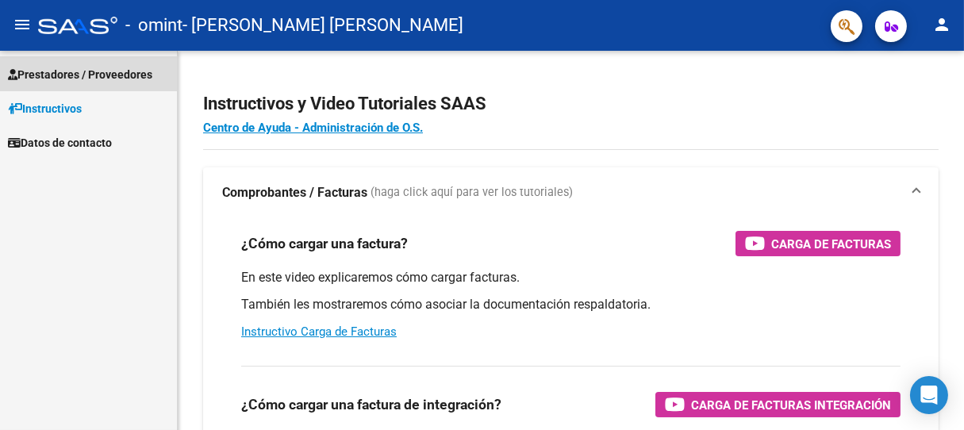
click at [66, 69] on span "Prestadores / Proveedores" at bounding box center [80, 74] width 144 height 17
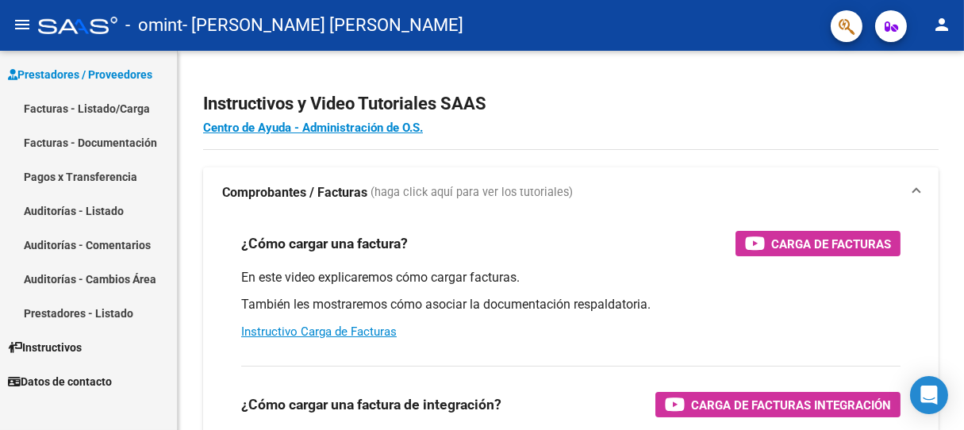
click at [105, 142] on link "Facturas - Documentación" at bounding box center [88, 142] width 177 height 34
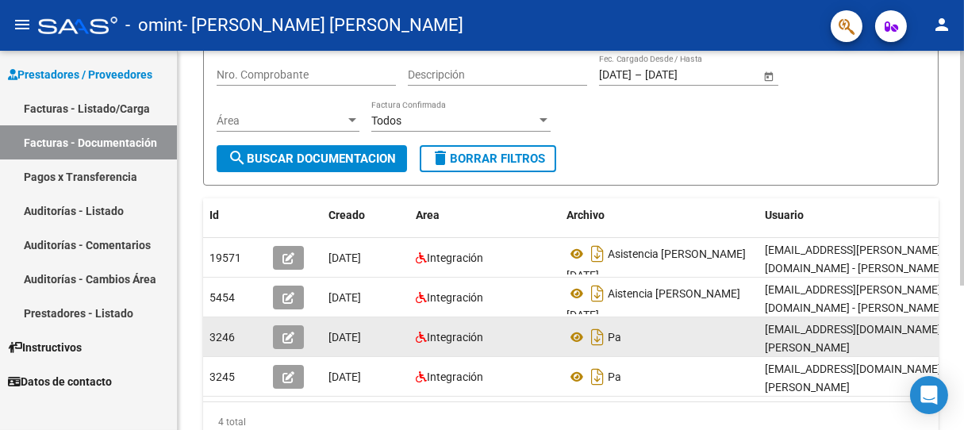
scroll to position [176, 0]
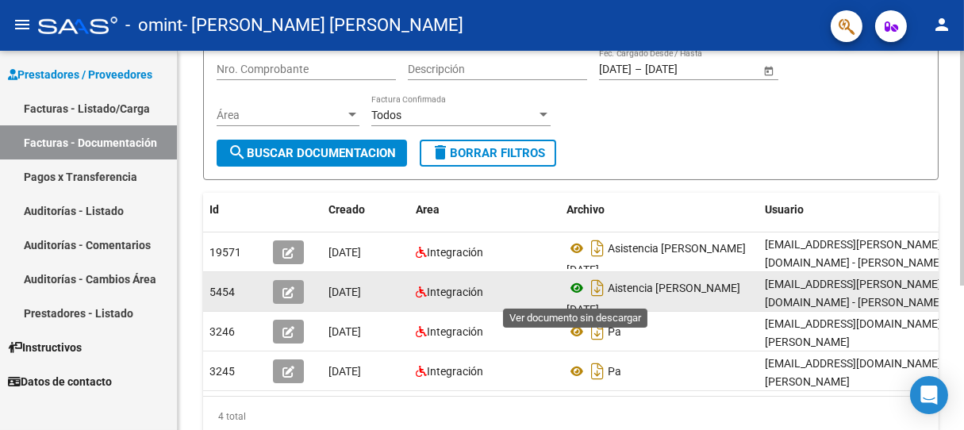
click at [577, 287] on icon at bounding box center [576, 287] width 21 height 19
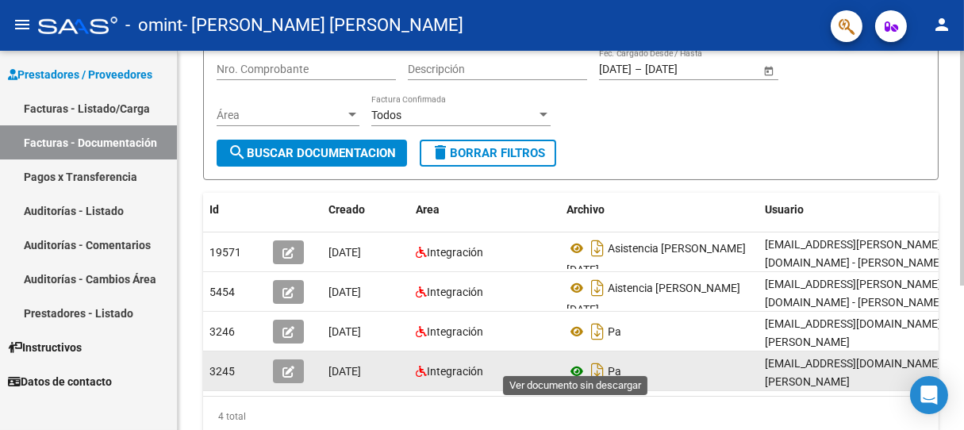
click at [577, 362] on icon at bounding box center [576, 371] width 21 height 19
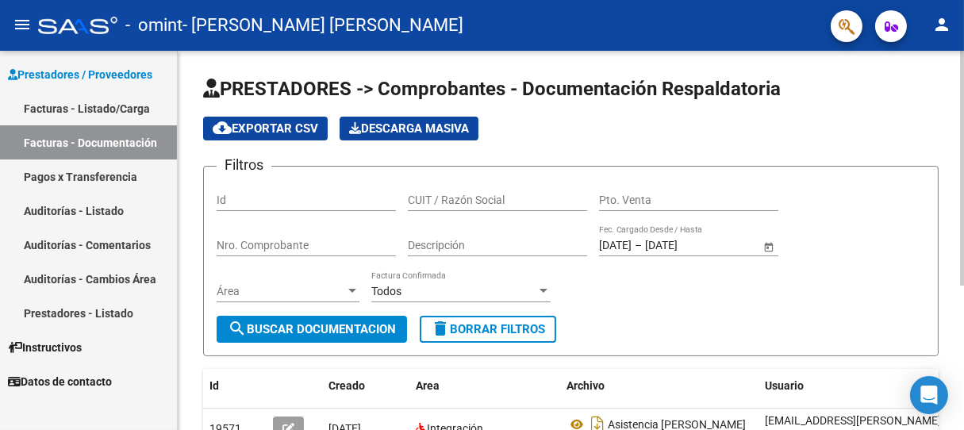
scroll to position [0, 0]
click at [114, 103] on link "Facturas - Listado/Carga" at bounding box center [88, 108] width 177 height 34
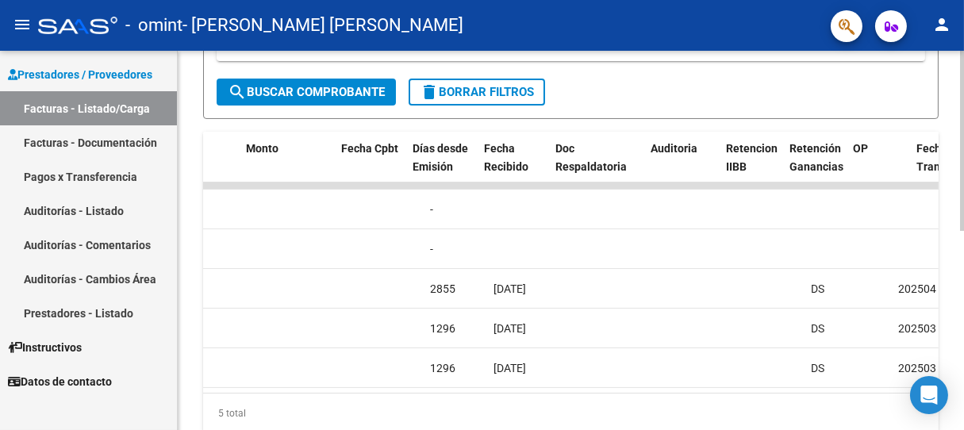
scroll to position [0, 676]
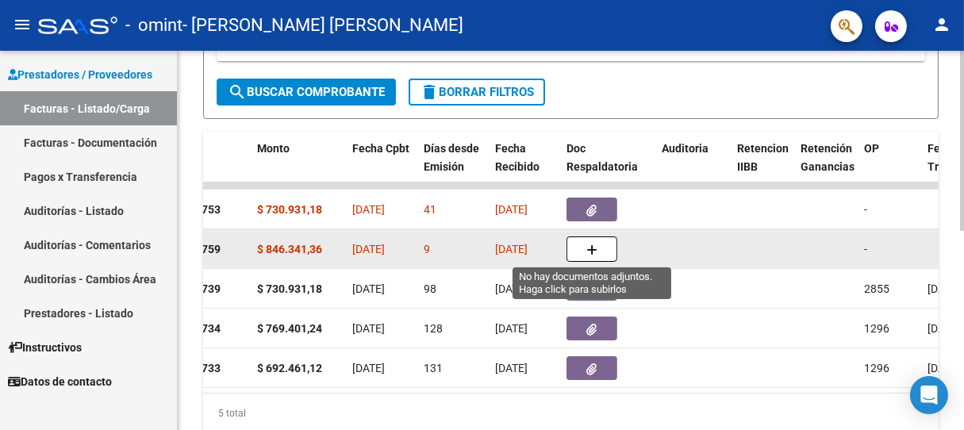
click at [586, 249] on icon "button" at bounding box center [591, 250] width 11 height 12
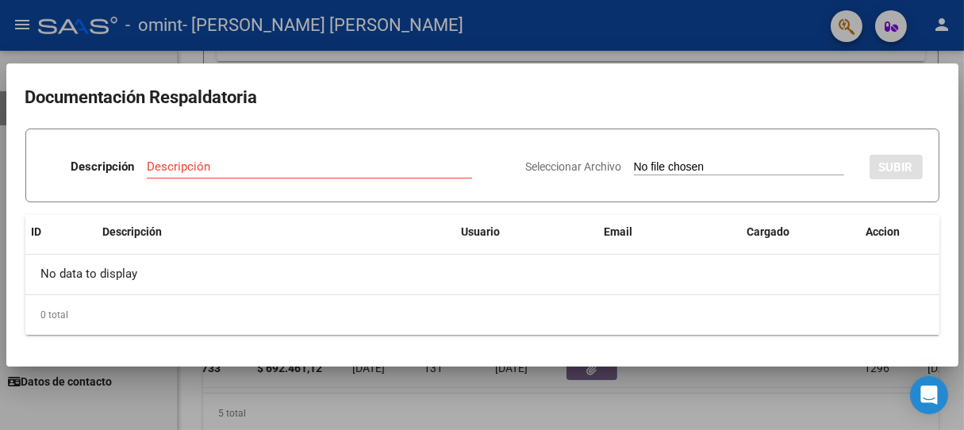
click at [197, 377] on div at bounding box center [482, 215] width 964 height 430
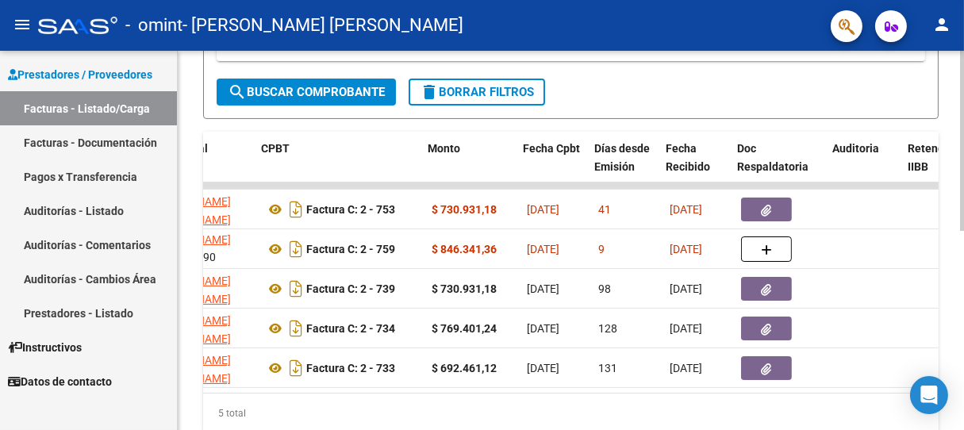
scroll to position [0, 506]
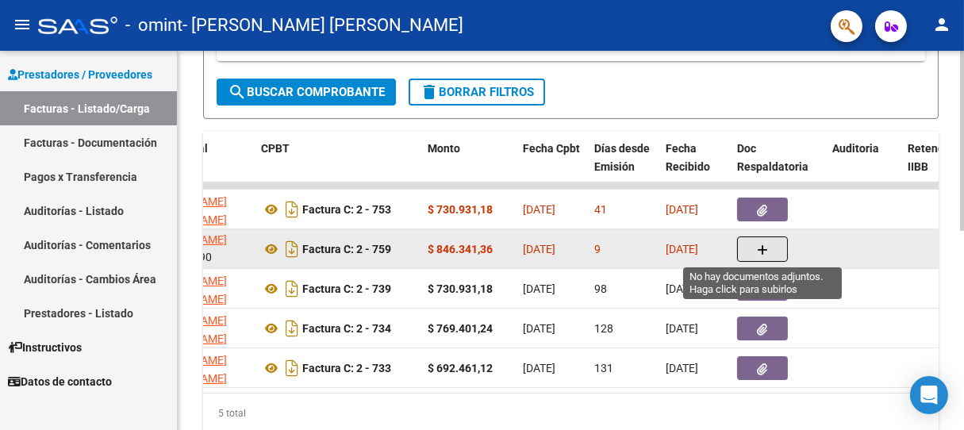
click at [760, 244] on icon "button" at bounding box center [762, 250] width 11 height 12
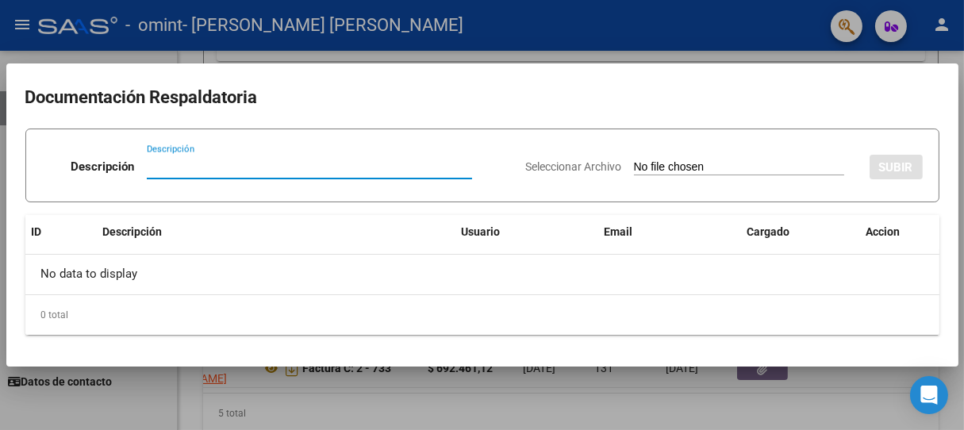
click at [184, 160] on input "Descripción" at bounding box center [309, 166] width 325 height 14
type input "[PERSON_NAME]"
click at [737, 165] on input "Seleccionar Archivo" at bounding box center [739, 167] width 210 height 15
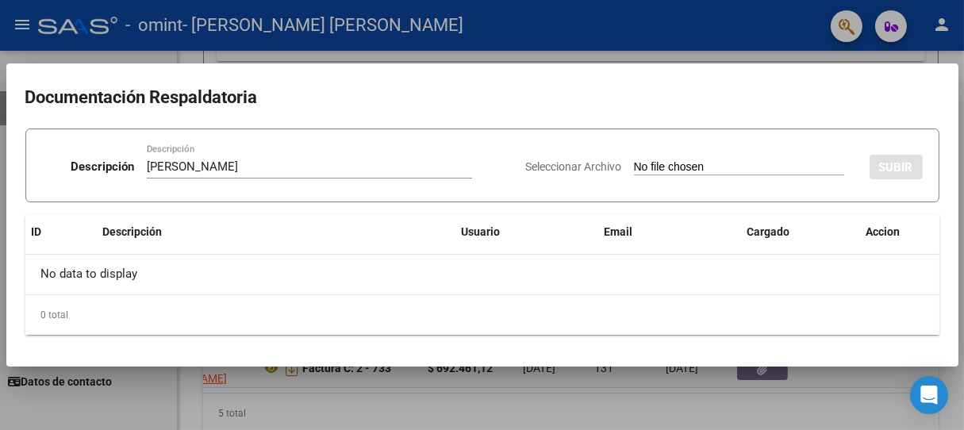
type input "C:\fakepath\ASISTENCIA [PERSON_NAME][DATE].pdf"
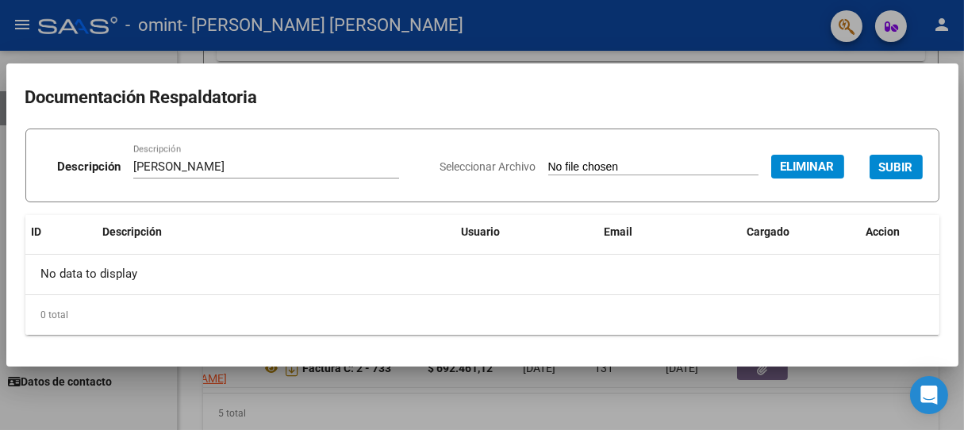
click at [897, 165] on span "SUBIR" at bounding box center [896, 167] width 34 height 14
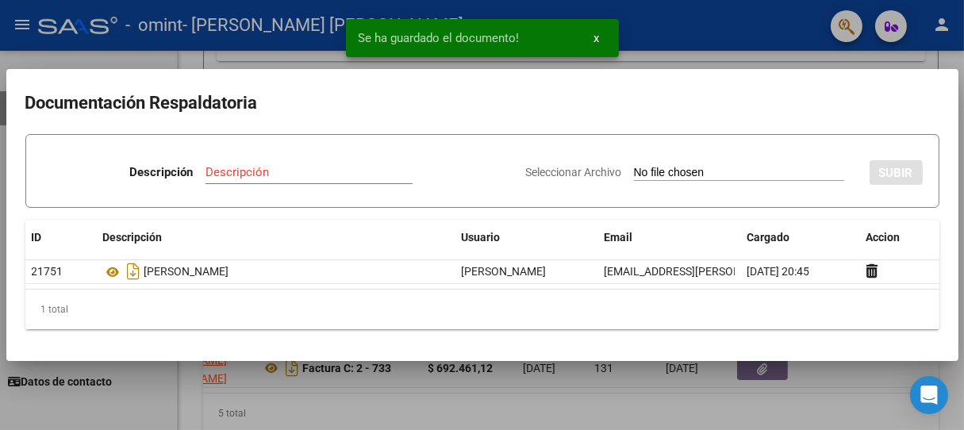
click at [269, 160] on div "Descripción" at bounding box center [308, 172] width 207 height 24
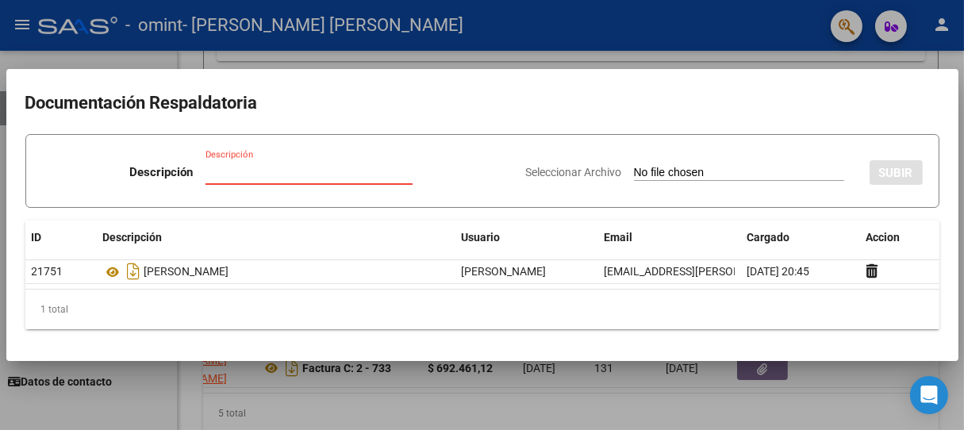
click at [140, 403] on div at bounding box center [482, 215] width 964 height 430
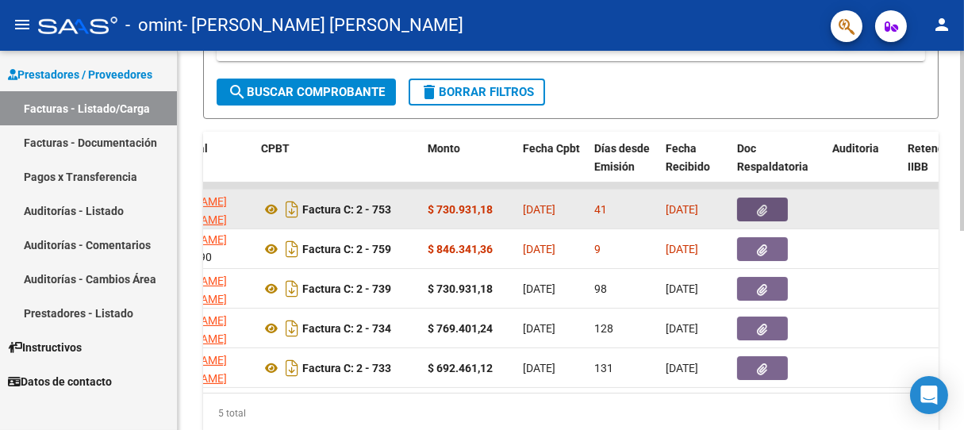
click at [763, 205] on icon "button" at bounding box center [762, 211] width 10 height 12
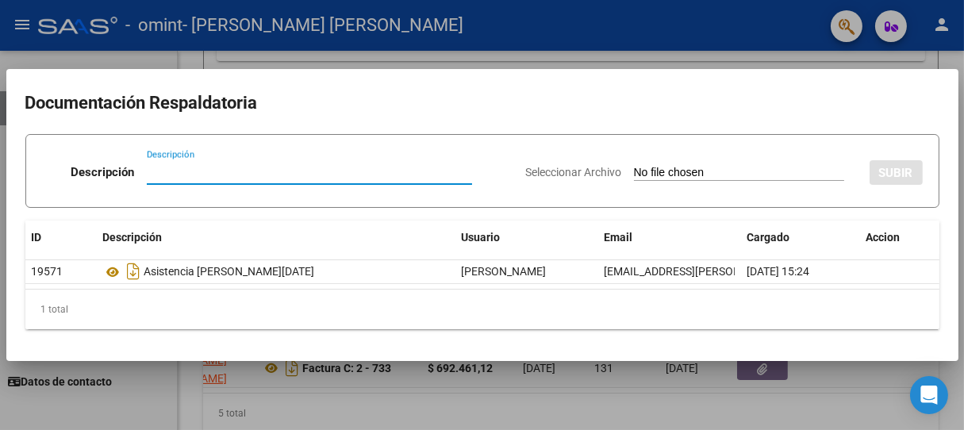
click at [129, 400] on div at bounding box center [482, 215] width 964 height 430
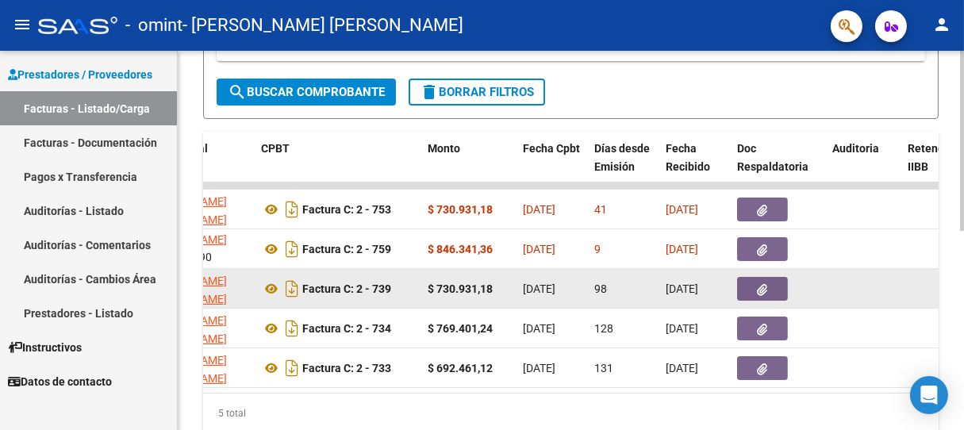
click at [761, 284] on icon "button" at bounding box center [762, 290] width 10 height 12
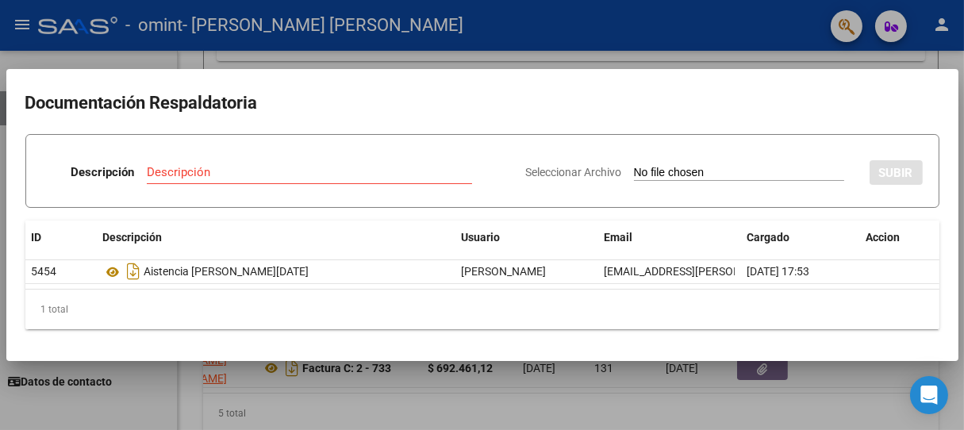
click at [149, 396] on div at bounding box center [482, 215] width 964 height 430
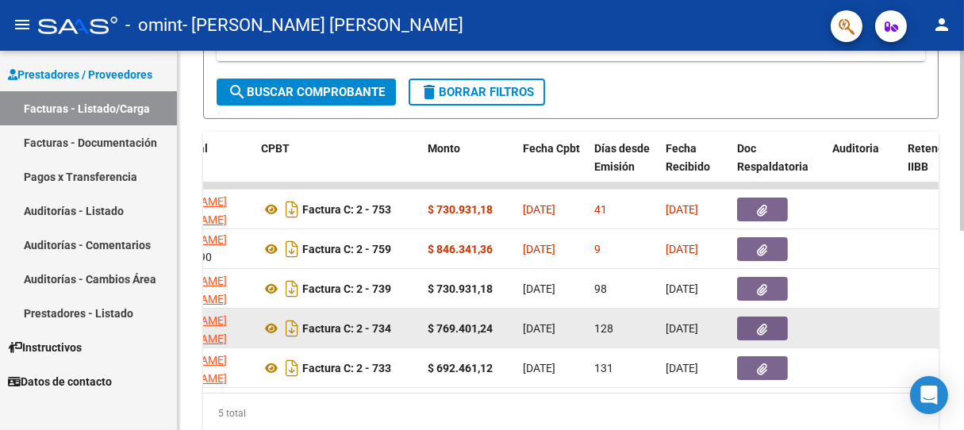
click at [758, 324] on icon "button" at bounding box center [762, 330] width 10 height 12
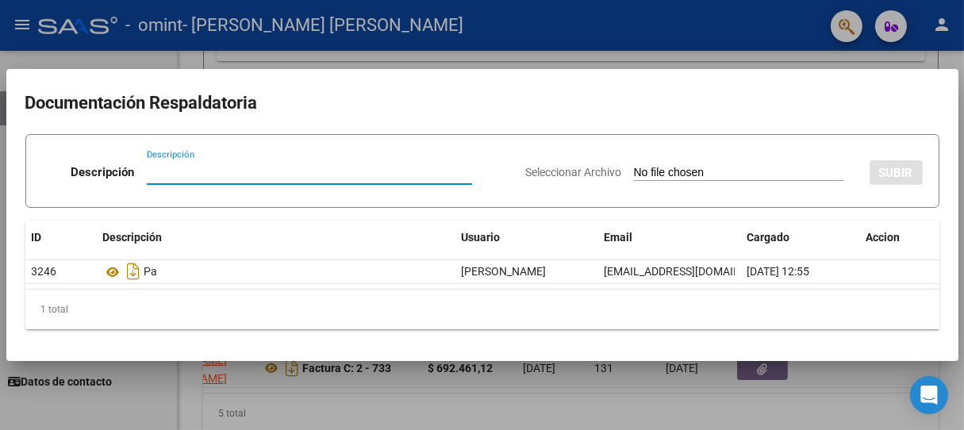
click at [117, 408] on div at bounding box center [482, 215] width 964 height 430
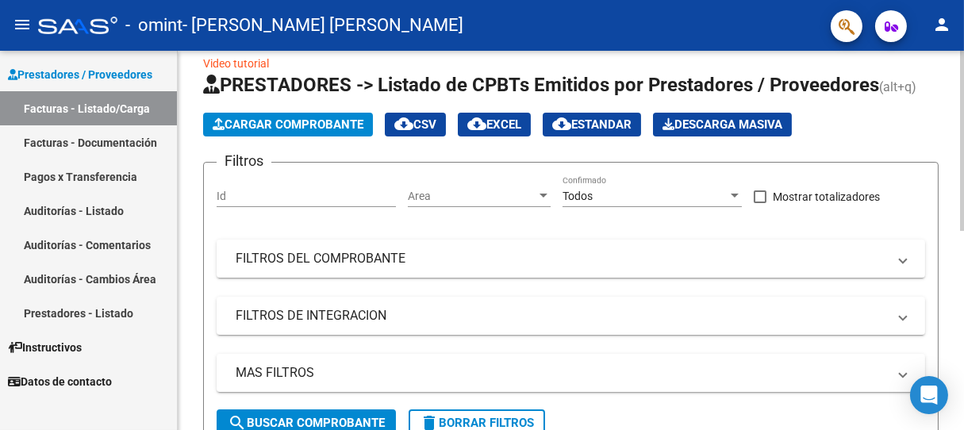
scroll to position [0, 0]
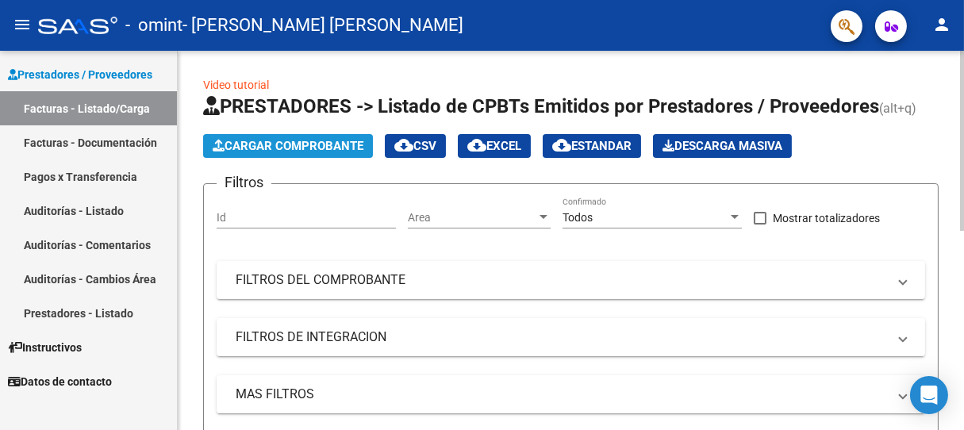
click at [337, 140] on span "Cargar Comprobante" at bounding box center [288, 146] width 151 height 14
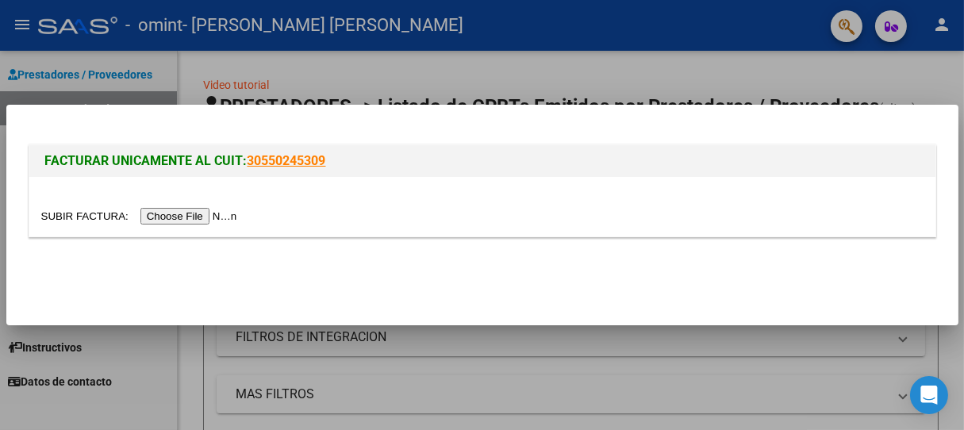
click at [207, 219] on input "file" at bounding box center [141, 216] width 201 height 17
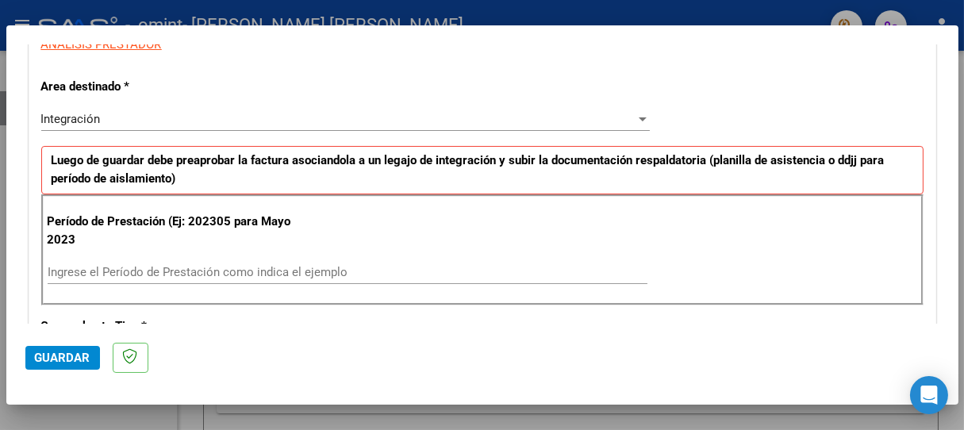
scroll to position [440, 0]
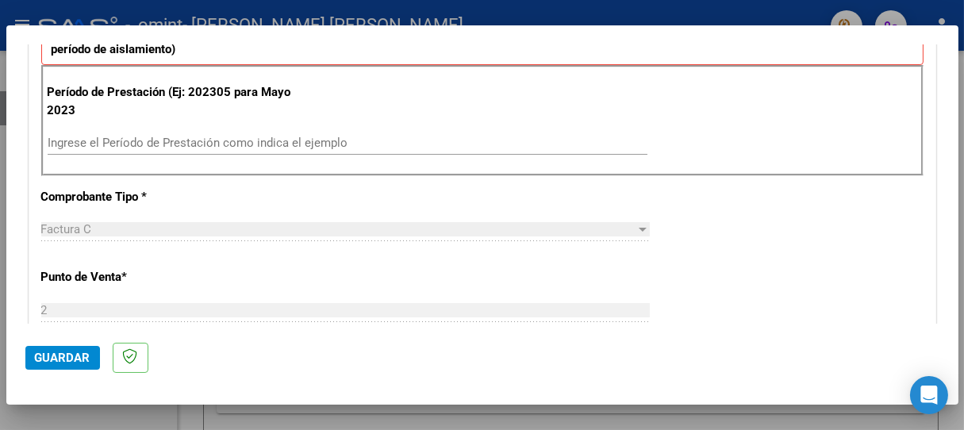
drag, startPoint x: 75, startPoint y: 355, endPoint x: 89, endPoint y: 350, distance: 15.3
click at [76, 355] on span "Guardar" at bounding box center [63, 358] width 56 height 14
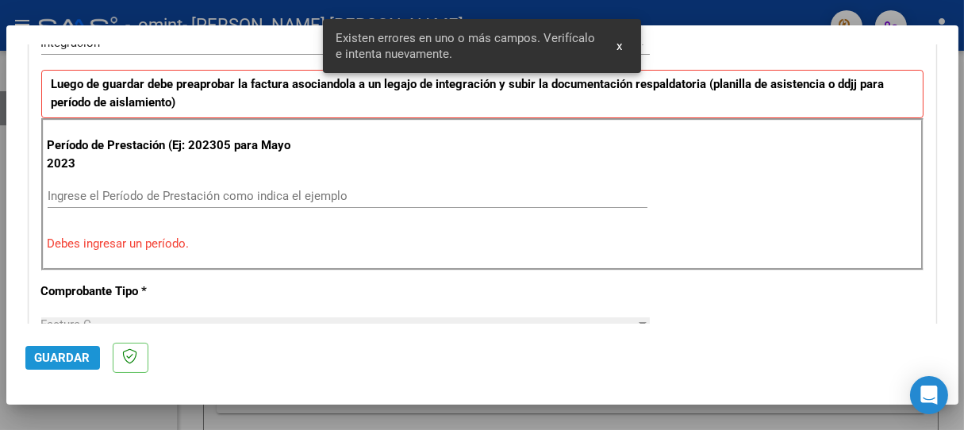
scroll to position [381, 0]
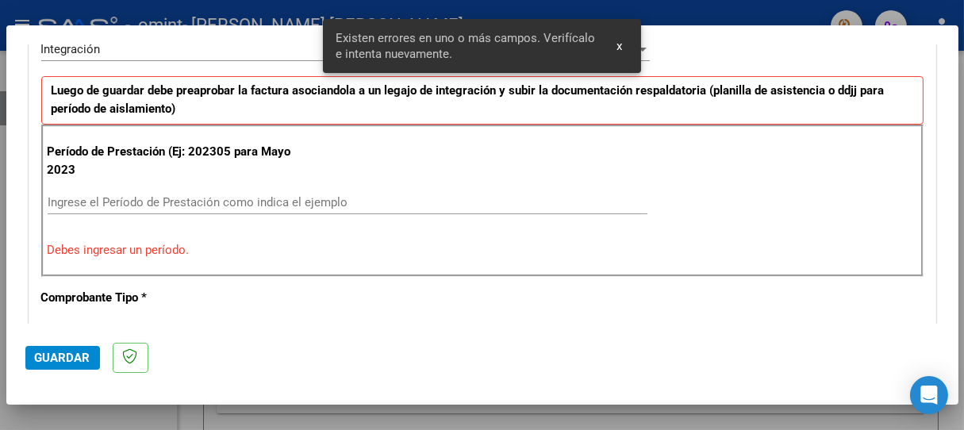
click at [79, 200] on input "Ingrese el Período de Prestación como indica el ejemplo" at bounding box center [348, 202] width 600 height 14
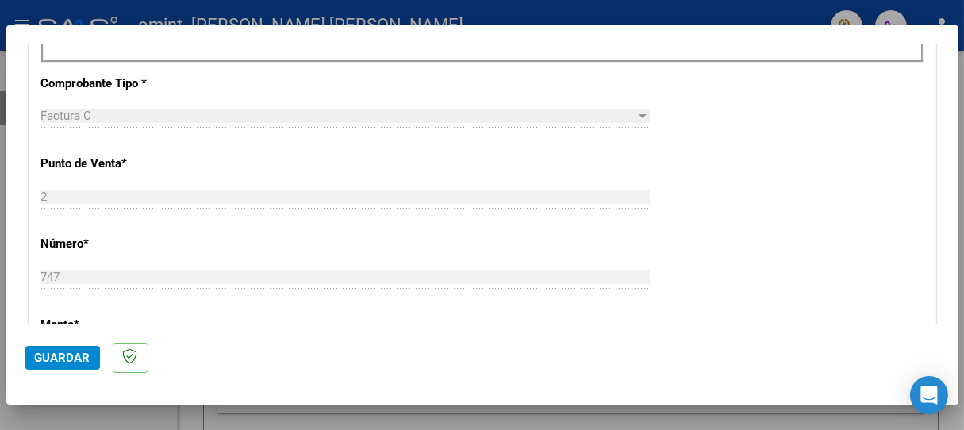
scroll to position [558, 0]
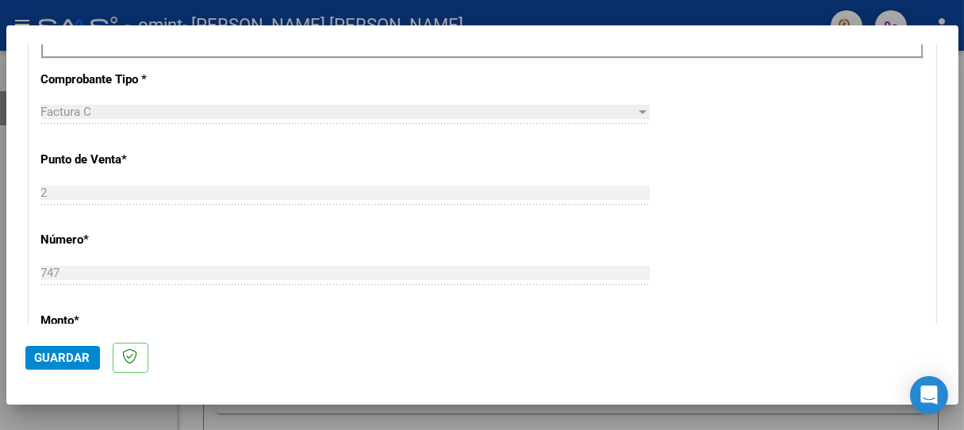
type input "202505"
drag, startPoint x: 56, startPoint y: 360, endPoint x: 123, endPoint y: 332, distance: 72.2
click at [56, 359] on span "Guardar" at bounding box center [63, 358] width 56 height 14
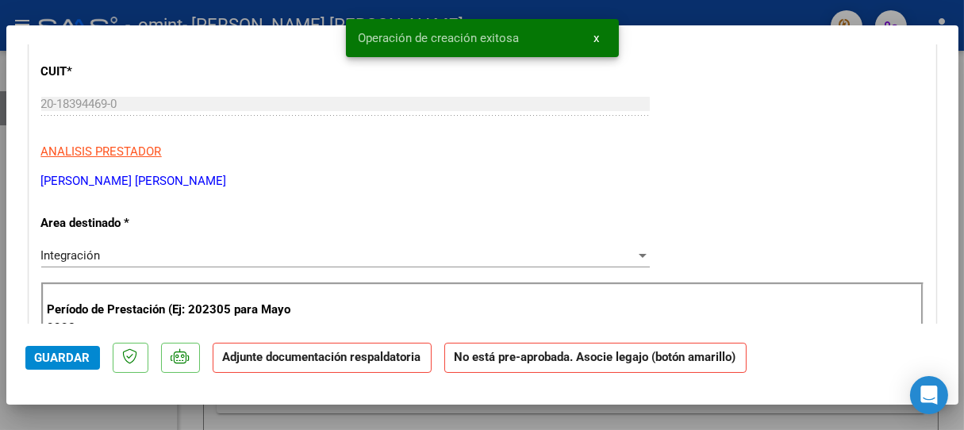
scroll to position [264, 0]
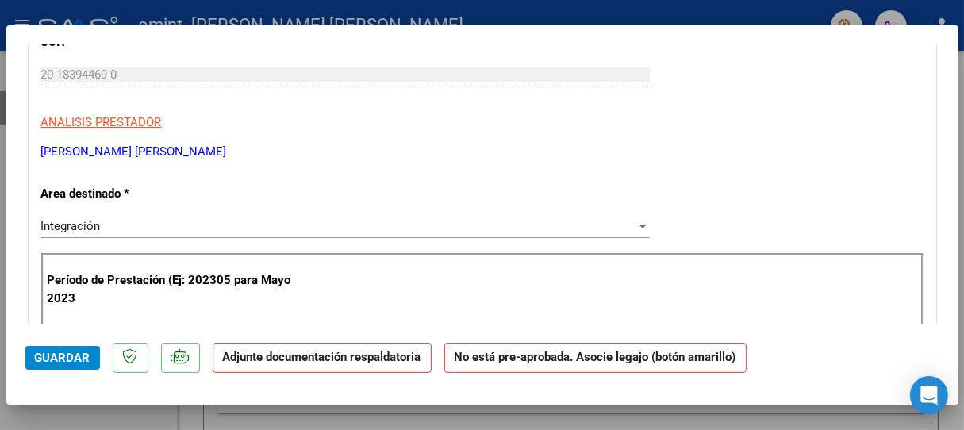
click at [59, 352] on span "Guardar" at bounding box center [63, 358] width 56 height 14
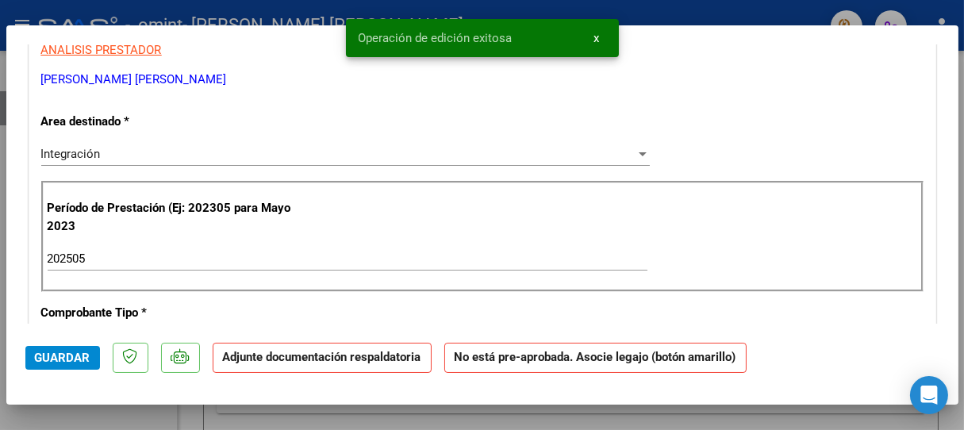
scroll to position [352, 0]
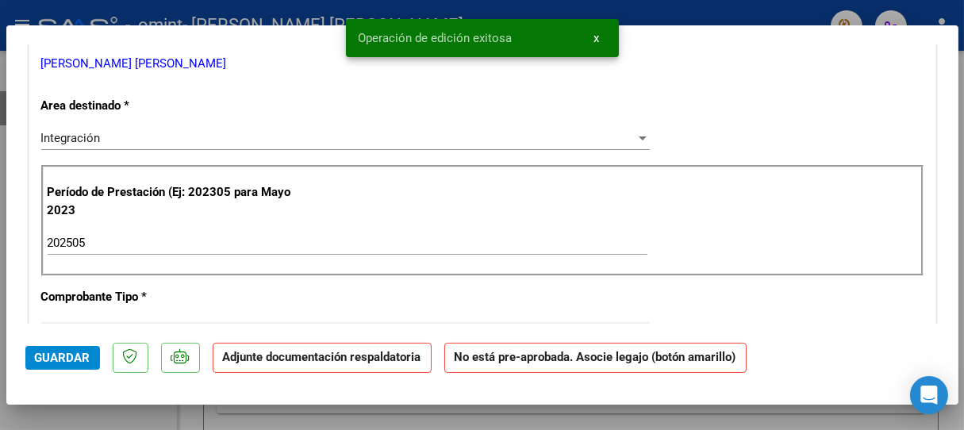
click at [305, 362] on strong "Adjunte documentación respaldatoria" at bounding box center [322, 357] width 198 height 14
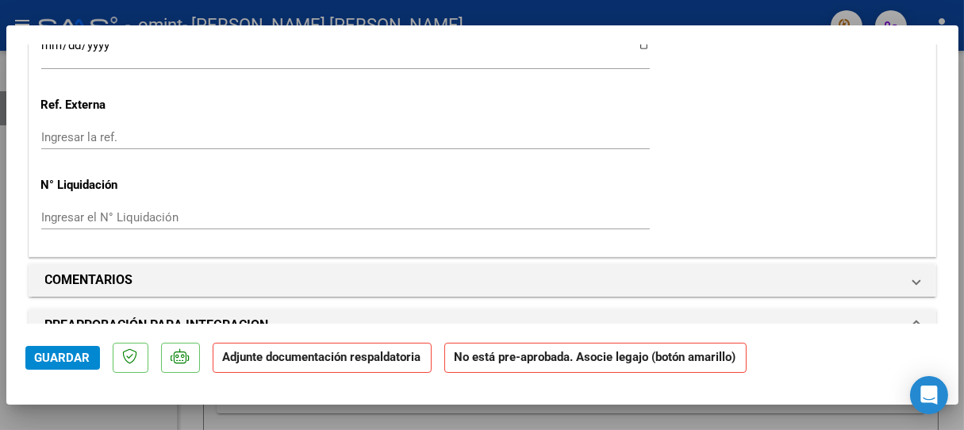
scroll to position [1233, 0]
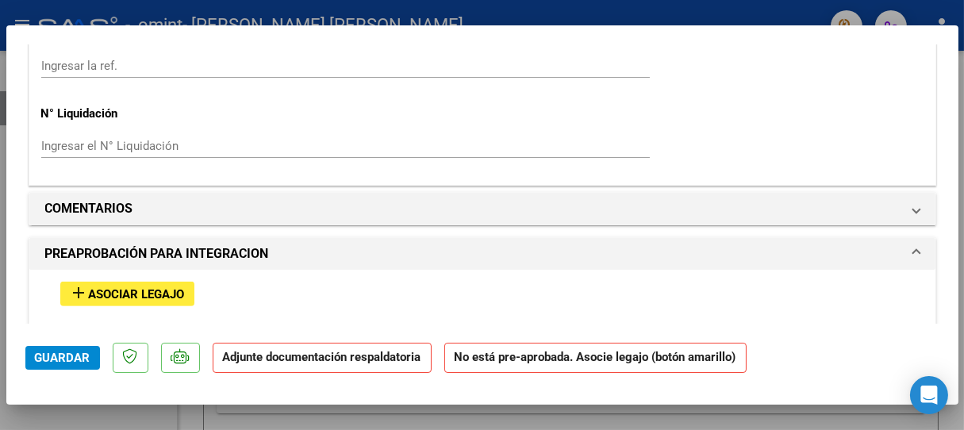
click at [171, 293] on span "Asociar Legajo" at bounding box center [137, 294] width 96 height 14
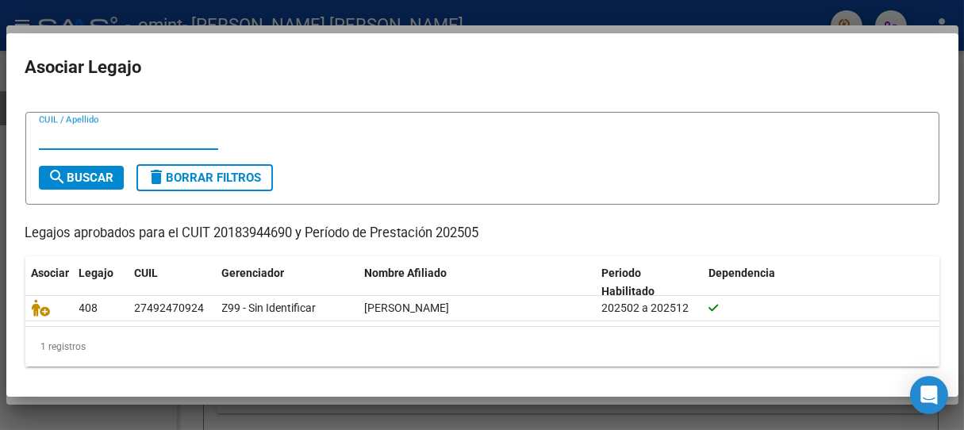
scroll to position [0, 0]
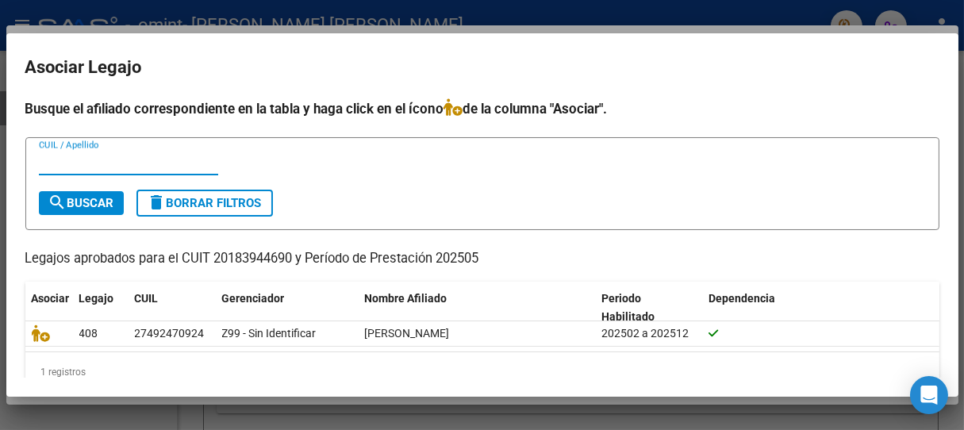
click at [68, 159] on input "CUIL / Apellido" at bounding box center [128, 162] width 179 height 14
type input "27492470924"
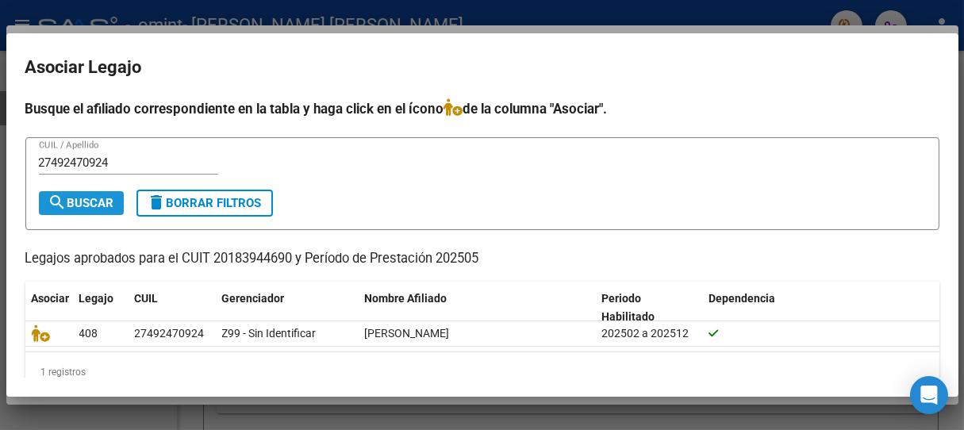
click at [91, 197] on span "search Buscar" at bounding box center [81, 203] width 66 height 14
click at [135, 14] on div at bounding box center [482, 215] width 964 height 430
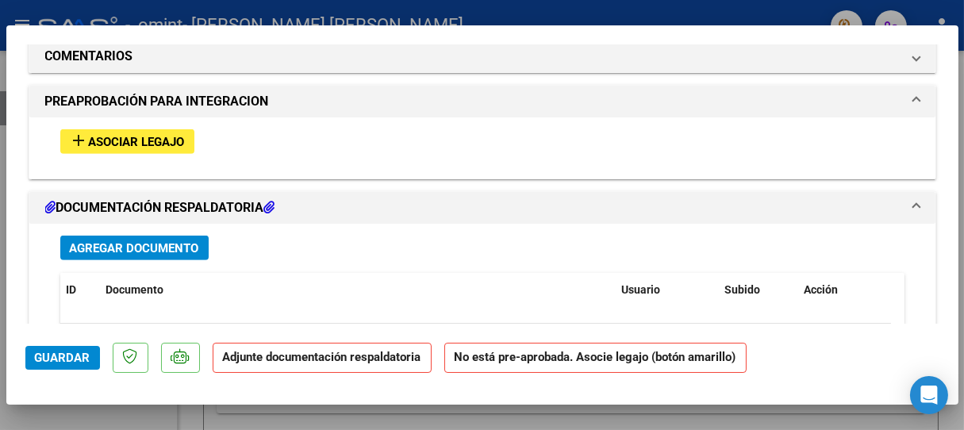
scroll to position [1409, 0]
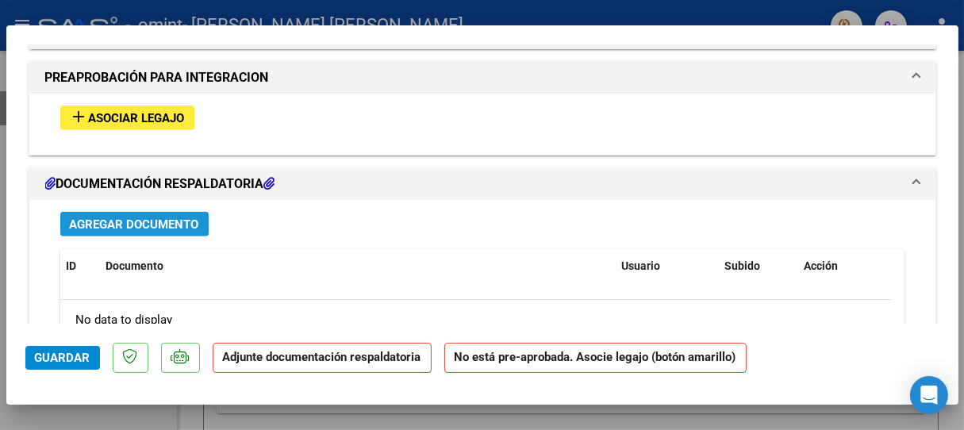
click at [166, 217] on span "Agregar Documento" at bounding box center [134, 224] width 129 height 14
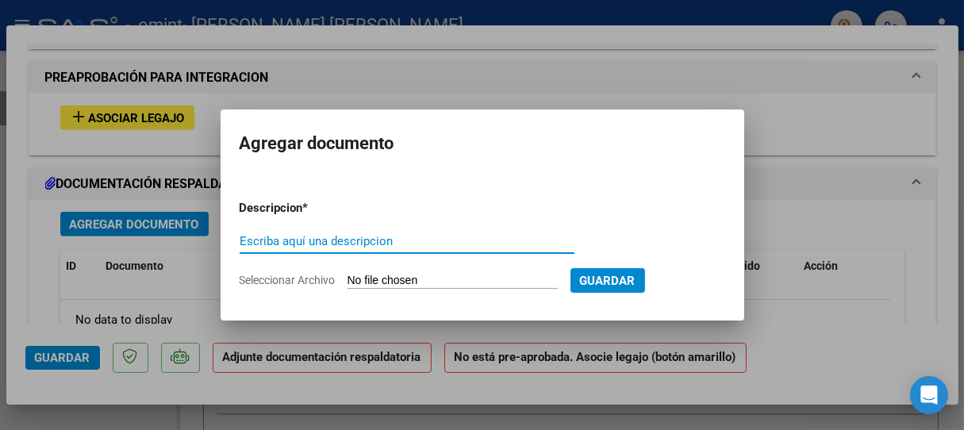
click at [278, 243] on input "Escriba aquí una descripcion" at bounding box center [406, 241] width 335 height 14
type input "asistencia [PERSON_NAME]"
click at [501, 277] on input "Seleccionar Archivo" at bounding box center [452, 281] width 210 height 15
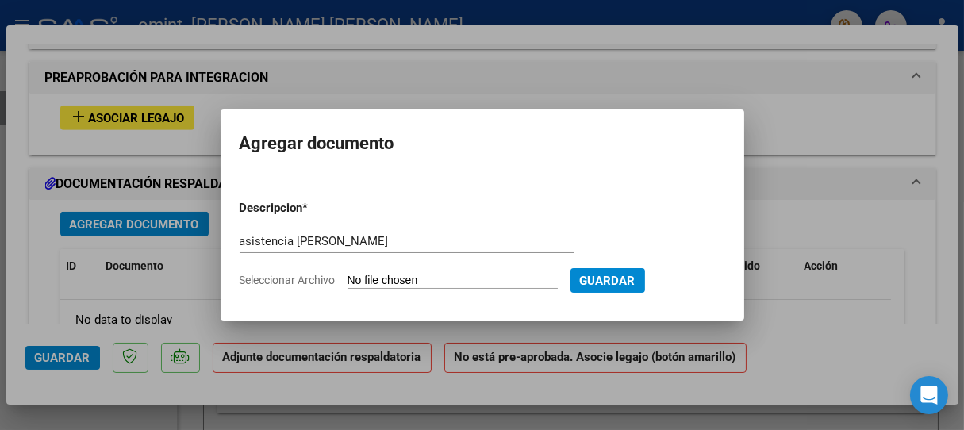
type input "C:\fakepath\ASISTENCIA [PERSON_NAME][DATE].pdf"
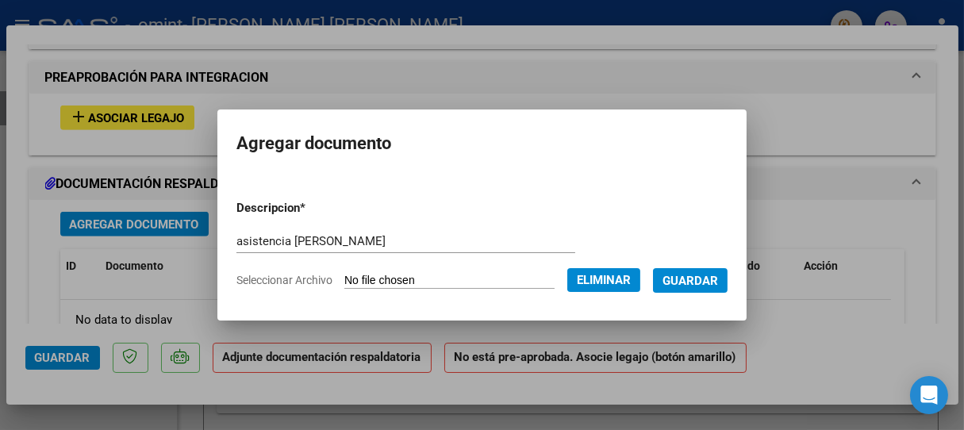
click at [697, 279] on span "Guardar" at bounding box center [690, 281] width 56 height 14
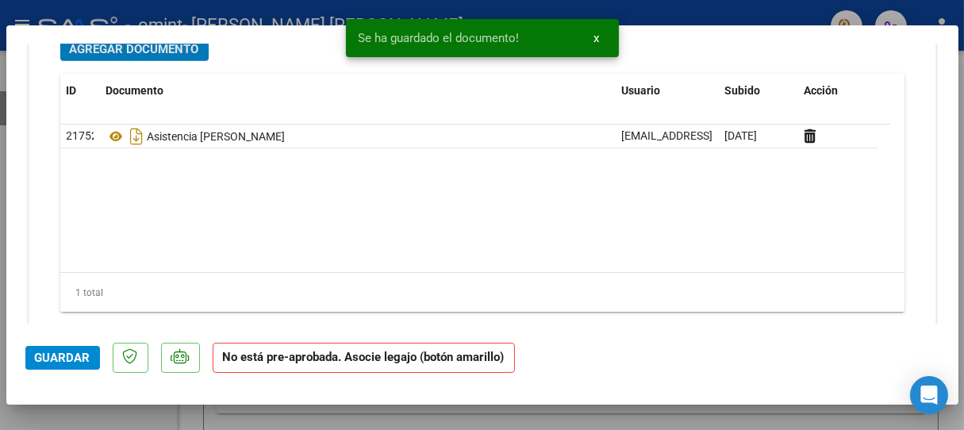
scroll to position [1619, 0]
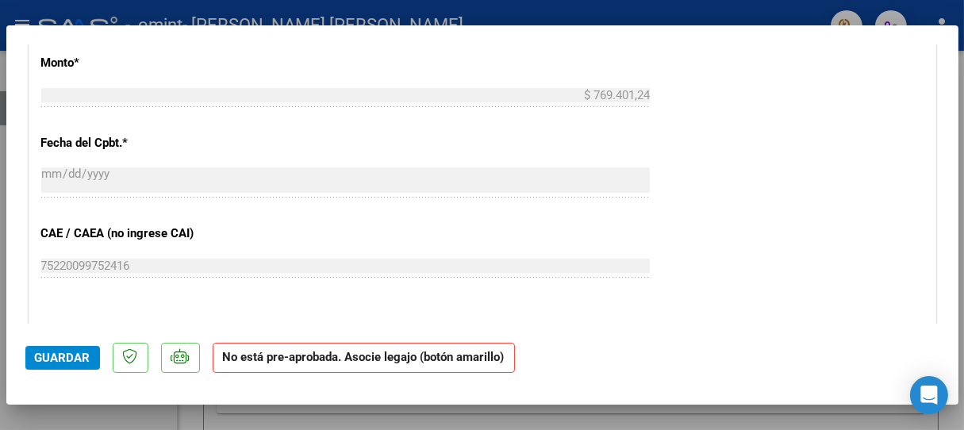
drag, startPoint x: 102, startPoint y: 13, endPoint x: 296, endPoint y: 65, distance: 200.5
click at [104, 13] on div at bounding box center [482, 215] width 964 height 430
type input "$ 0,00"
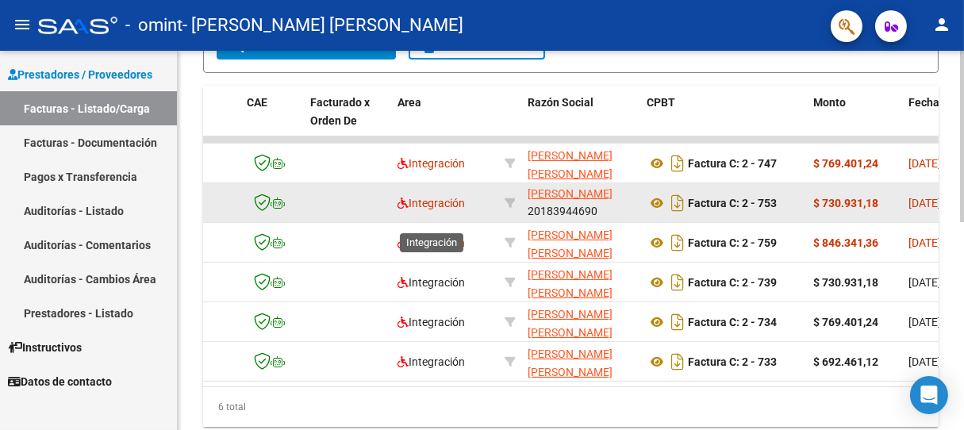
scroll to position [371, 0]
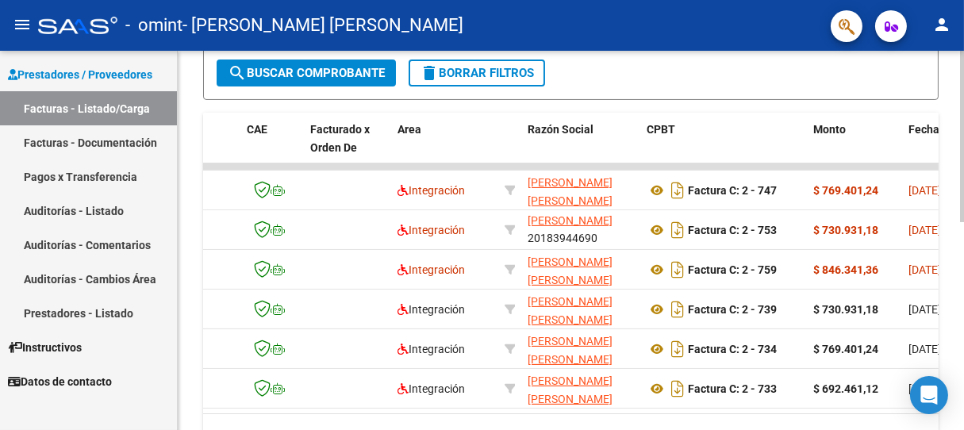
drag, startPoint x: 378, startPoint y: 412, endPoint x: 421, endPoint y: 421, distance: 43.7
click at [421, 413] on datatable-body "17620 Integración [PERSON_NAME] [PERSON_NAME] 20183944690 Factura C: 2 - 747 $ …" at bounding box center [570, 288] width 735 height 250
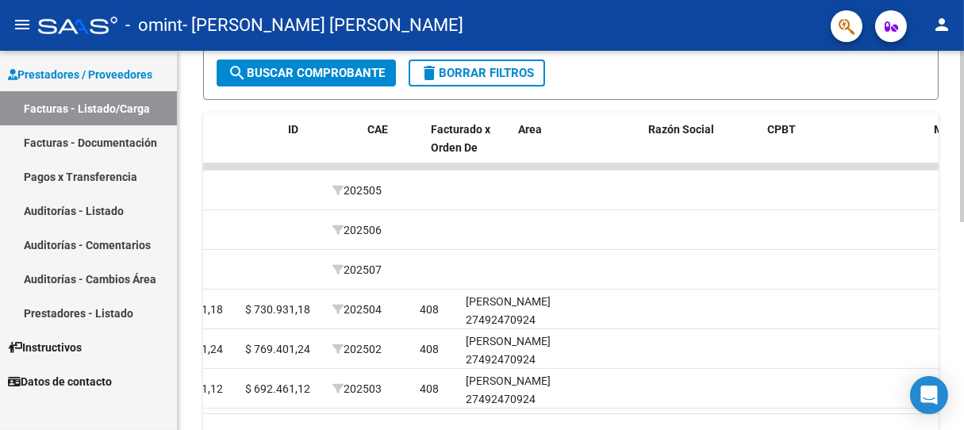
scroll to position [0, 0]
